Goal: Information Seeking & Learning: Learn about a topic

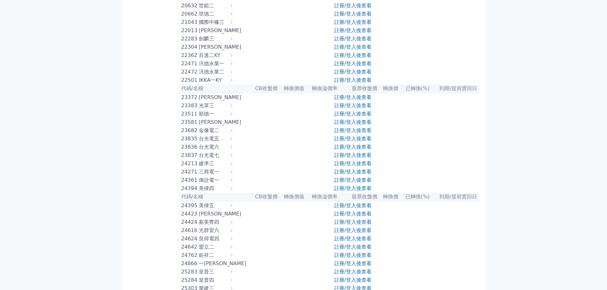
scroll to position [318, 0]
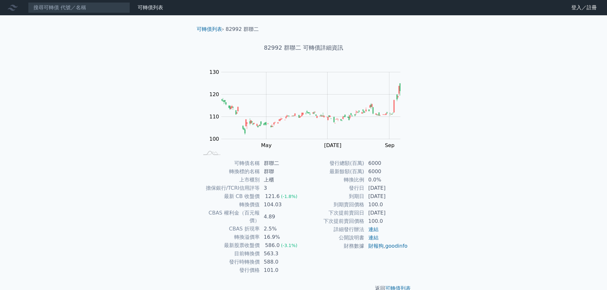
scroll to position [5, 0]
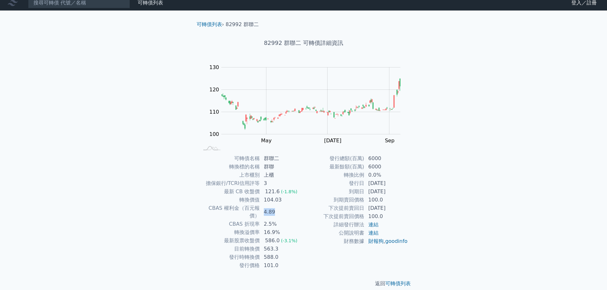
drag, startPoint x: 262, startPoint y: 209, endPoint x: 287, endPoint y: 212, distance: 25.0
click at [285, 212] on td "4.89" at bounding box center [282, 212] width 44 height 16
click at [369, 191] on td "2029-01-23" at bounding box center [386, 192] width 44 height 8
drag, startPoint x: 368, startPoint y: 191, endPoint x: 414, endPoint y: 196, distance: 46.4
click at [414, 196] on div "可轉債名稱 群聯二 轉換標的名稱 群聯 上市櫃別 上櫃 擔保銀行/TCRI信用評等 3 最新 CB 收盤價 121.6 (-1.8%) 轉換價值 104.03…" at bounding box center [303, 211] width 224 height 115
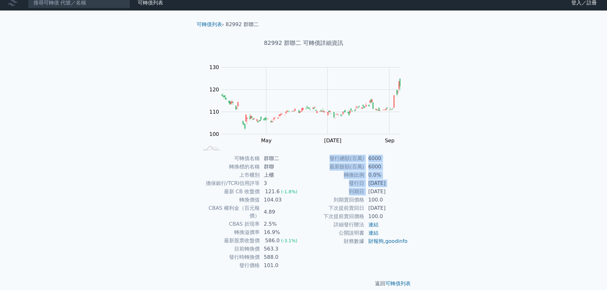
click at [373, 213] on td "100.0" at bounding box center [386, 216] width 44 height 8
drag, startPoint x: 371, startPoint y: 209, endPoint x: 399, endPoint y: 209, distance: 28.4
click at [399, 209] on td "2027-01-23" at bounding box center [386, 208] width 44 height 8
drag, startPoint x: 374, startPoint y: 208, endPoint x: 406, endPoint y: 208, distance: 32.5
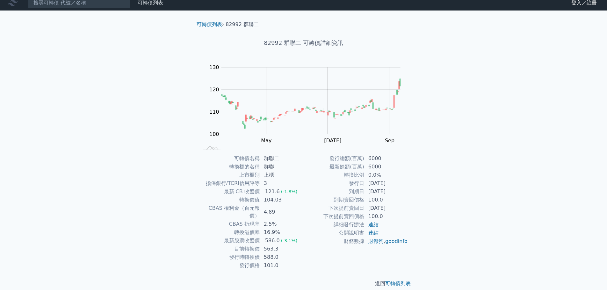
click at [406, 208] on td "2027-01-23" at bounding box center [386, 208] width 44 height 8
click at [376, 208] on td "2027-01-23" at bounding box center [386, 208] width 44 height 8
click at [368, 208] on td "2027-01-23" at bounding box center [386, 208] width 44 height 8
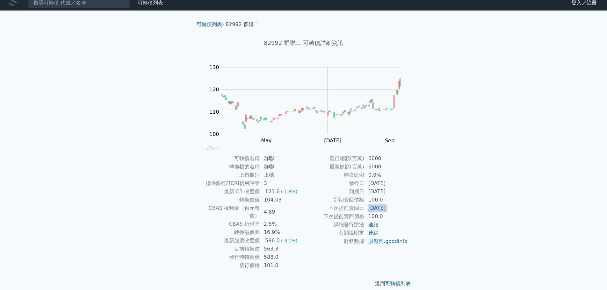
click at [376, 207] on td "2027-01-23" at bounding box center [386, 208] width 44 height 8
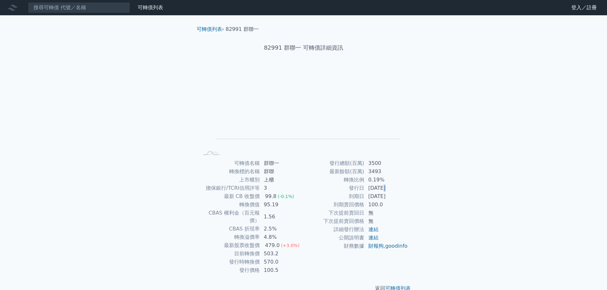
click at [386, 190] on td "[DATE]" at bounding box center [386, 188] width 44 height 8
drag, startPoint x: 400, startPoint y: 196, endPoint x: 349, endPoint y: 192, distance: 51.4
click at [349, 192] on tbody "發行總額(百萬) 3500 最新餘額(百萬) 3493 轉換比例 0.19% 發行日 [DATE] 到期日 [DATE] 到期賣回價格 100.0 下次提前賣…" at bounding box center [355, 204] width 104 height 91
